Goal: Task Accomplishment & Management: Use online tool/utility

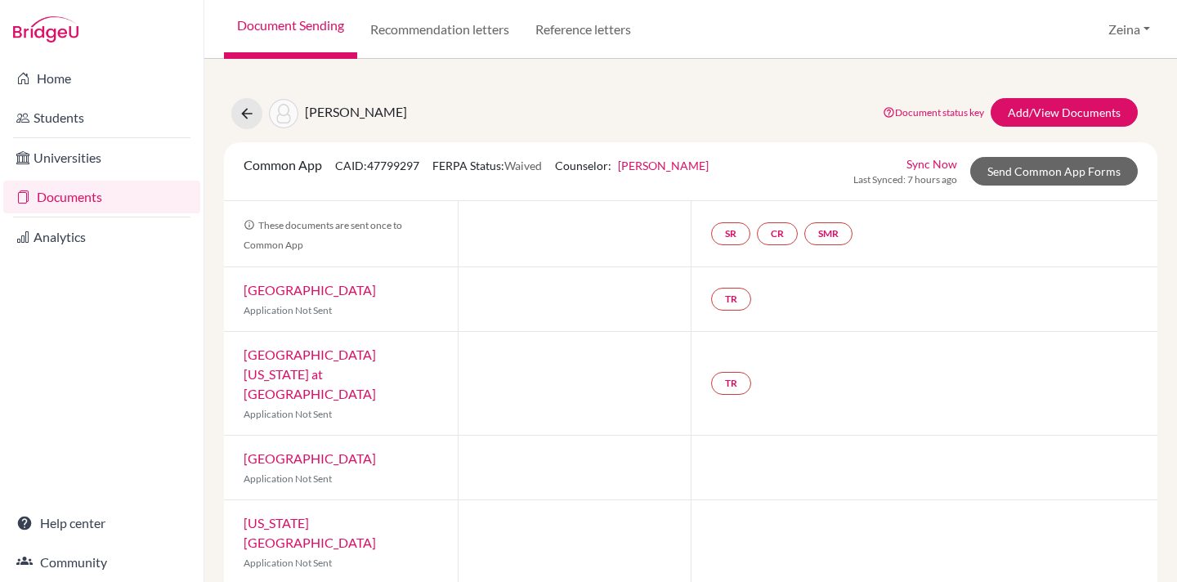
click at [294, 25] on link "Document Sending" at bounding box center [290, 29] width 133 height 59
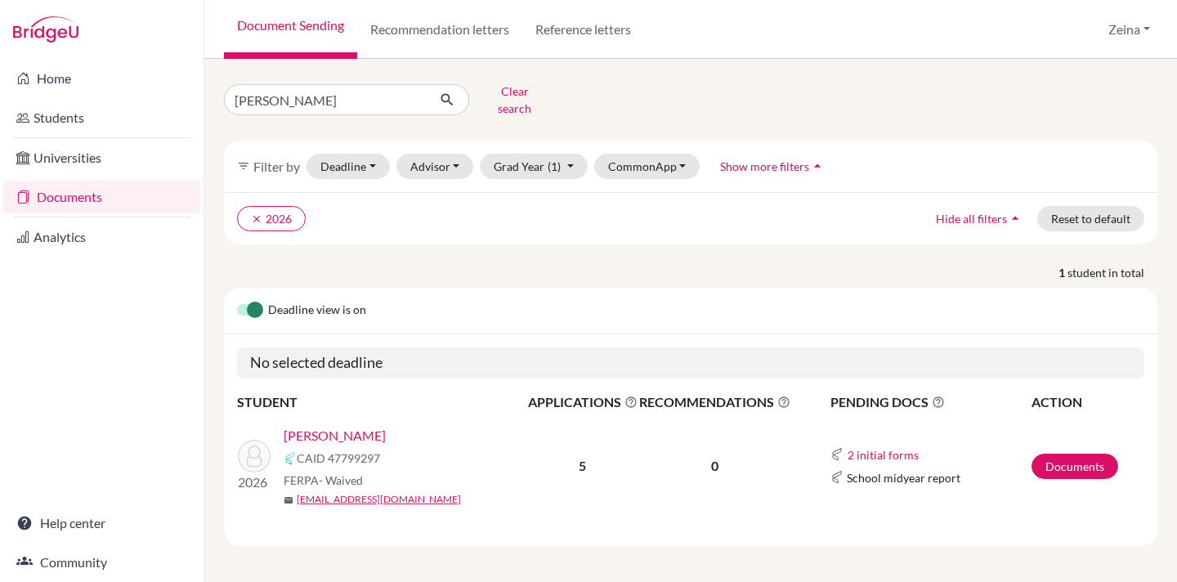
click at [156, 96] on div "Home Students Universities Documents Analytics Help center Community Document S…" at bounding box center [588, 291] width 1177 height 582
type input "tala"
click button "submit" at bounding box center [447, 99] width 43 height 31
click at [319, 431] on link "Hafez, Tala" at bounding box center [335, 436] width 102 height 20
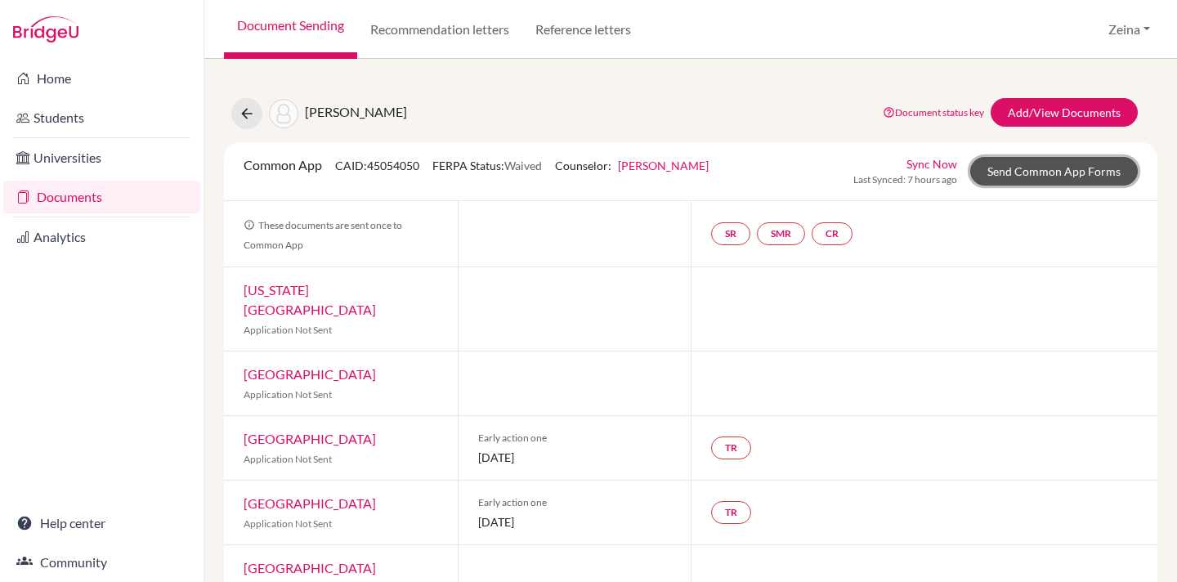
click at [1072, 169] on link "Send Common App Forms" at bounding box center [1054, 171] width 168 height 29
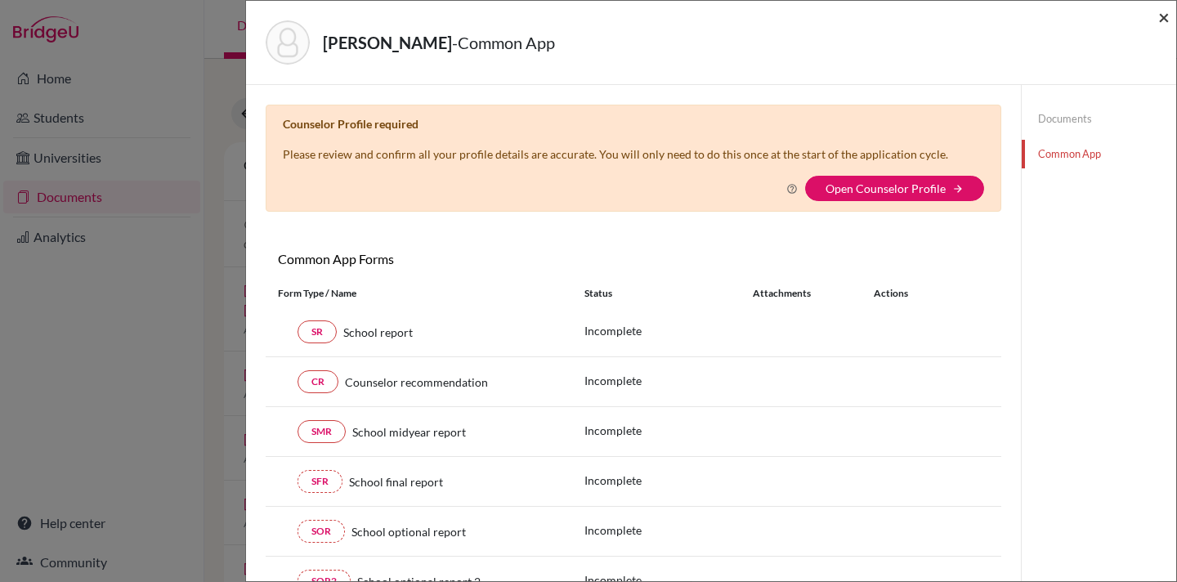
click at [1168, 14] on span "×" at bounding box center [1164, 17] width 11 height 24
